Goal: Register for event/course: Register for event/course

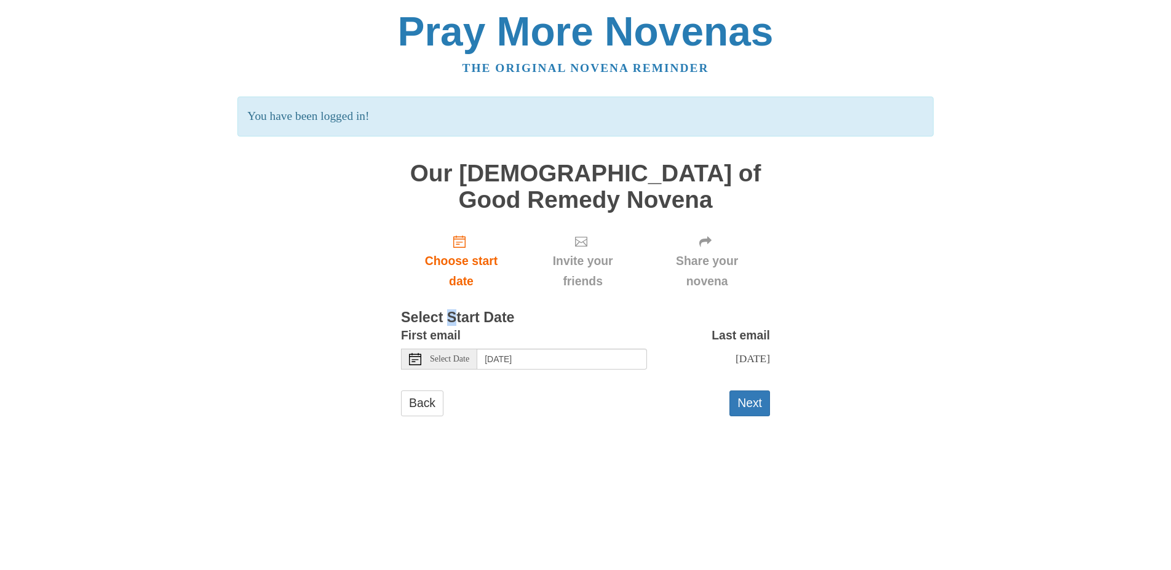
drag, startPoint x: 455, startPoint y: 314, endPoint x: 449, endPoint y: 325, distance: 12.7
click at [450, 324] on h3 "Select Start Date" at bounding box center [585, 318] width 369 height 16
click at [462, 243] on use "Choose start date" at bounding box center [459, 242] width 12 height 12
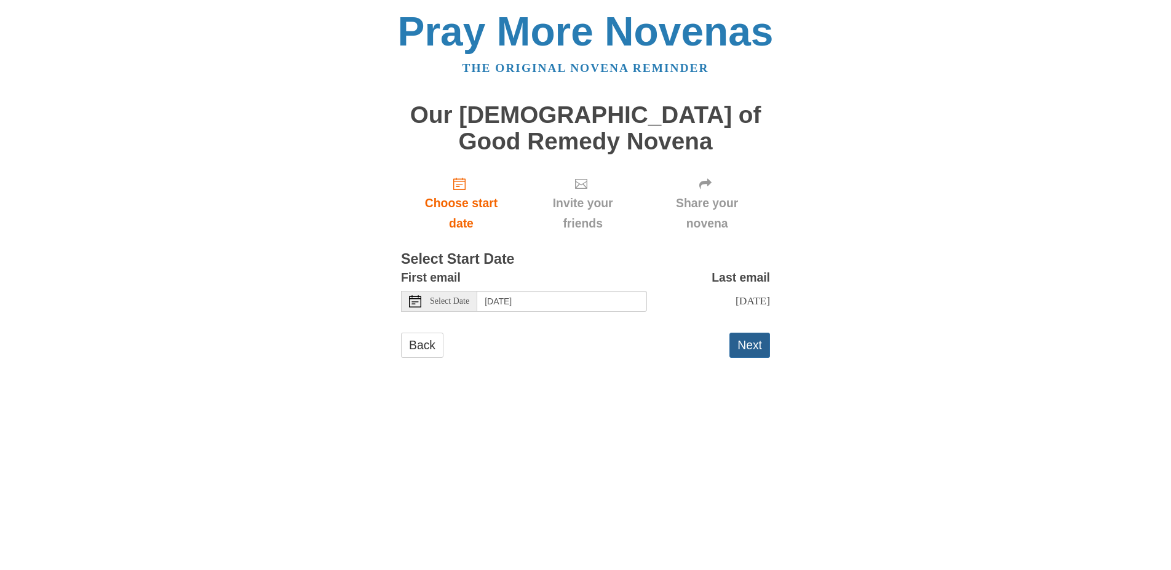
click at [743, 341] on button "Next" at bounding box center [750, 345] width 41 height 25
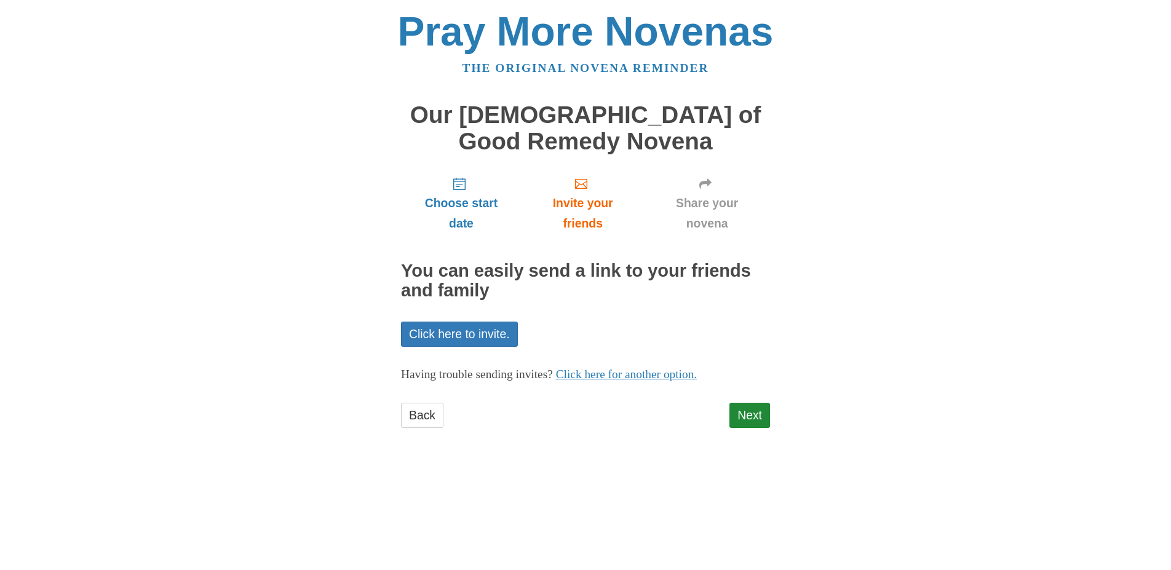
click at [906, 267] on div "Pray More Novenas The original novena reminder Our Lady of Good Remedy Novena C…" at bounding box center [586, 232] width 720 height 465
click at [461, 189] on icon "Choose start date" at bounding box center [459, 184] width 12 height 12
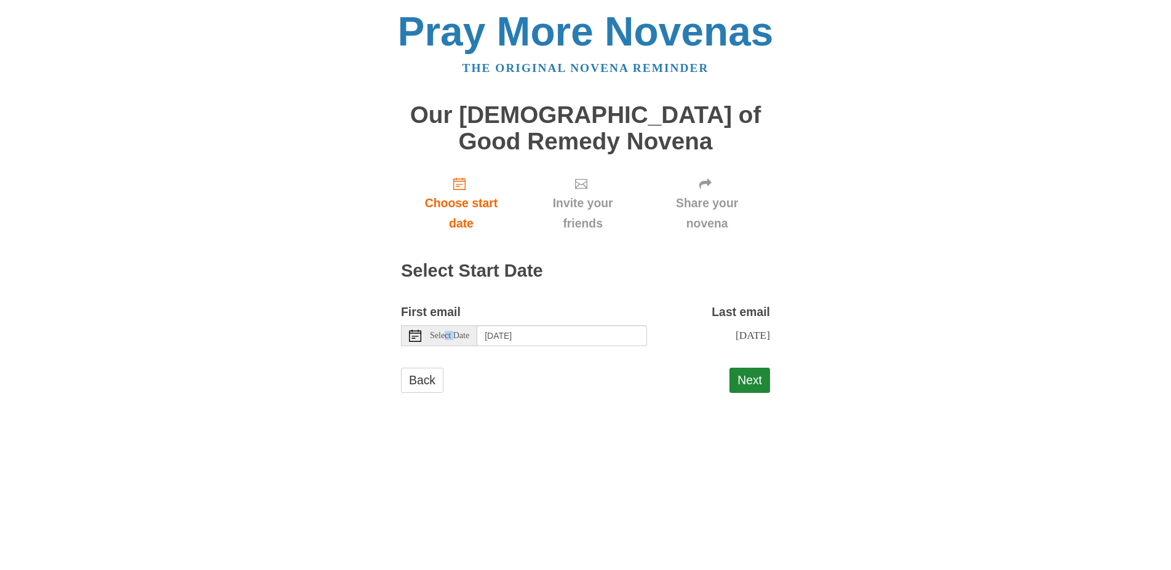
click at [447, 355] on div "First email Select Date Wednesday, October 15th Last email Friday, October 24th…" at bounding box center [585, 329] width 369 height 54
drag, startPoint x: 501, startPoint y: 362, endPoint x: 509, endPoint y: 365, distance: 8.6
click at [506, 364] on form "First email Select Date Wednesday, October 15th Last email Friday, October 24th…" at bounding box center [585, 353] width 369 height 103
click at [610, 329] on input "[DATE]" at bounding box center [562, 335] width 170 height 21
click at [748, 379] on button "Next" at bounding box center [750, 380] width 41 height 25
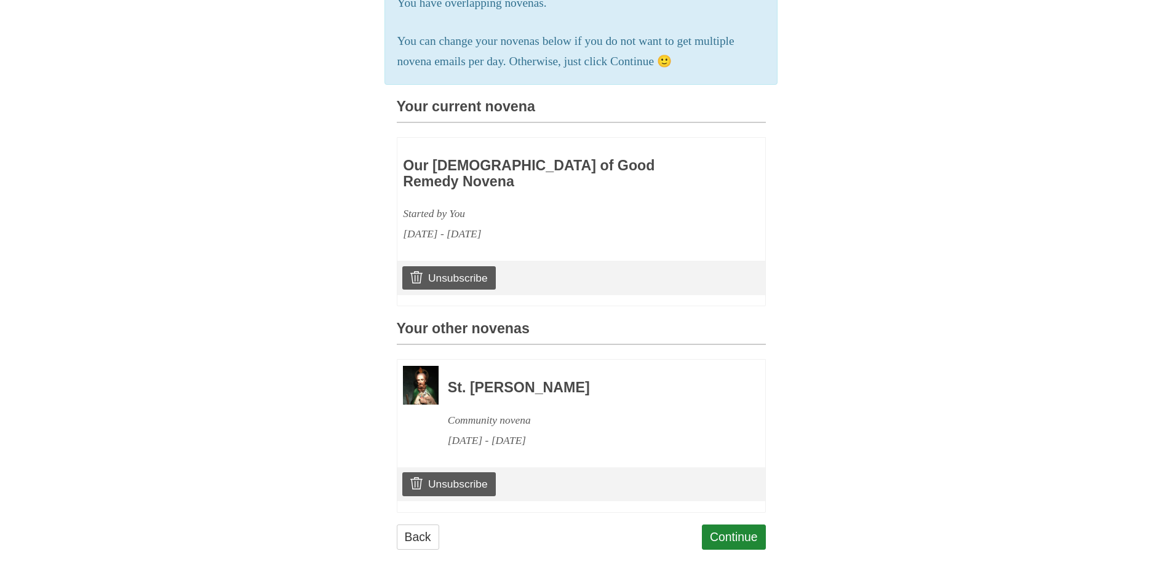
scroll to position [282, 0]
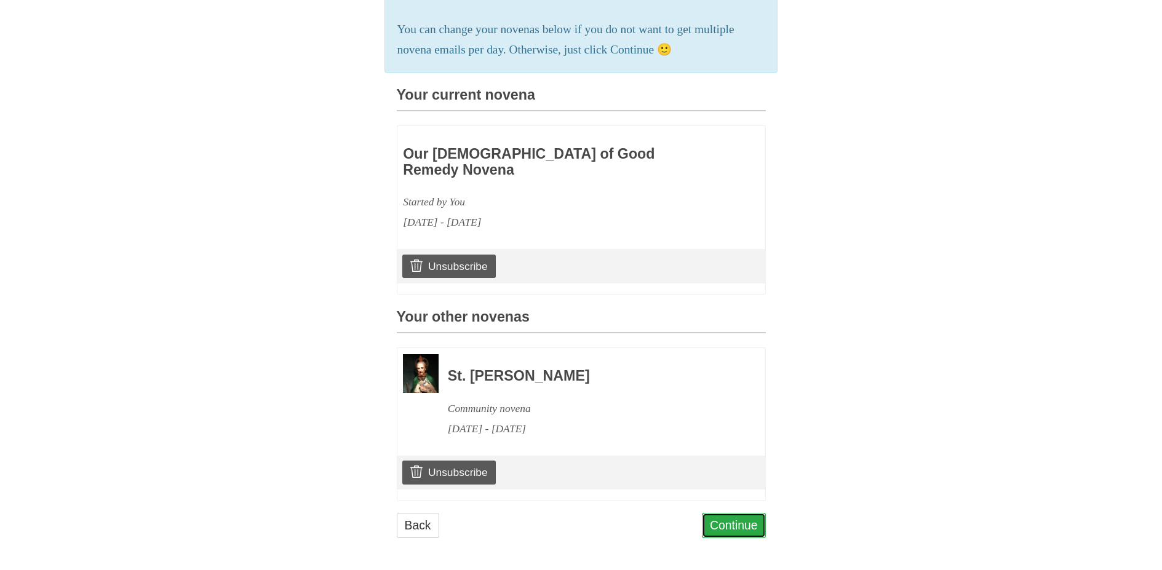
click at [732, 532] on link "Continue" at bounding box center [734, 525] width 64 height 25
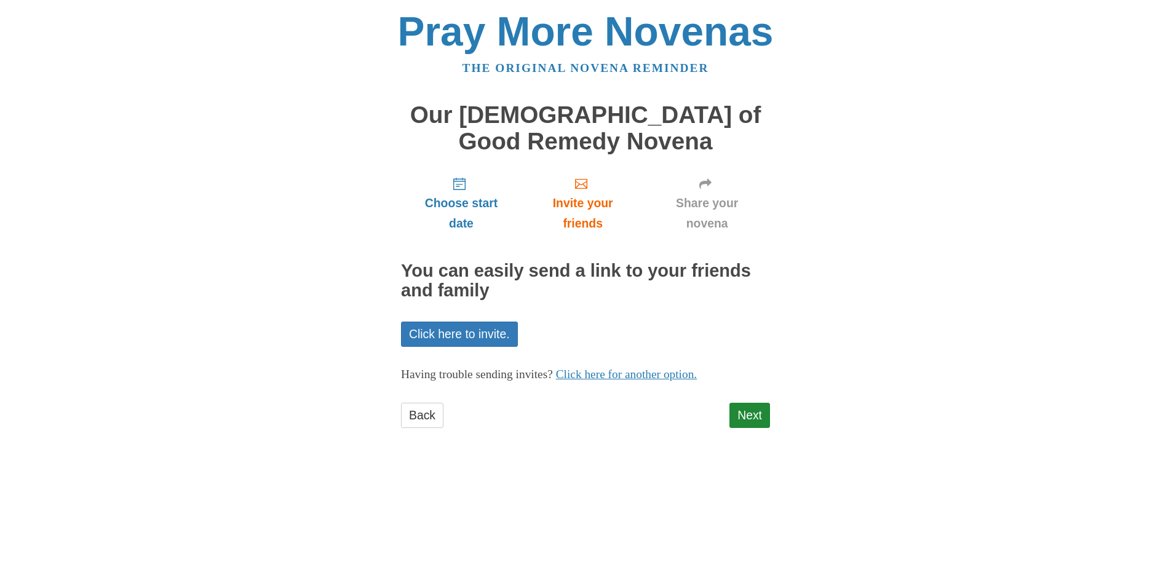
click at [901, 249] on div "Pray More Novenas The original novena reminder Our [DEMOGRAPHIC_DATA] of Good R…" at bounding box center [586, 232] width 720 height 465
